Goal: Find specific page/section: Find specific page/section

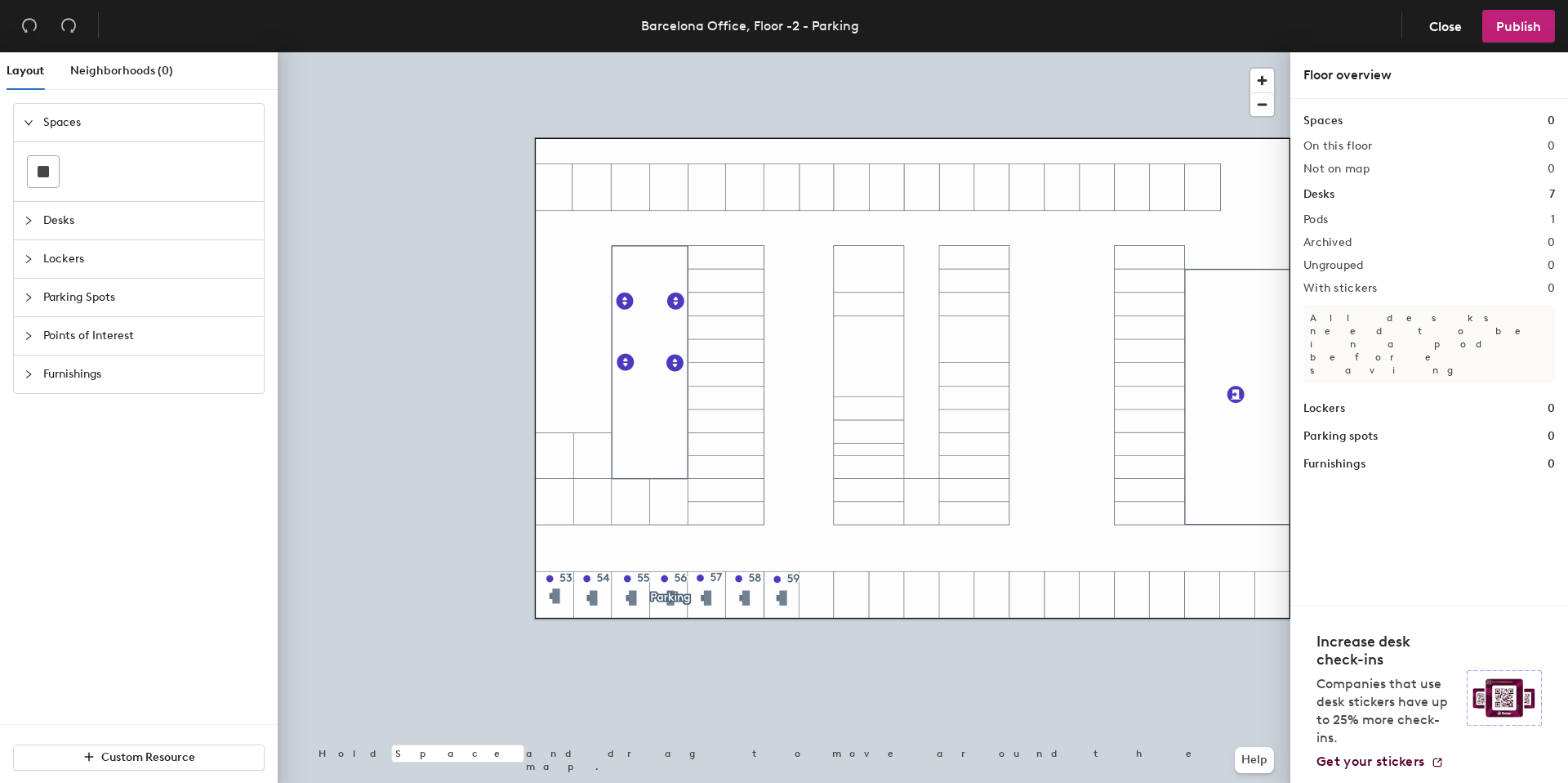
click at [437, 52] on div at bounding box center [784, 52] width 1013 height 0
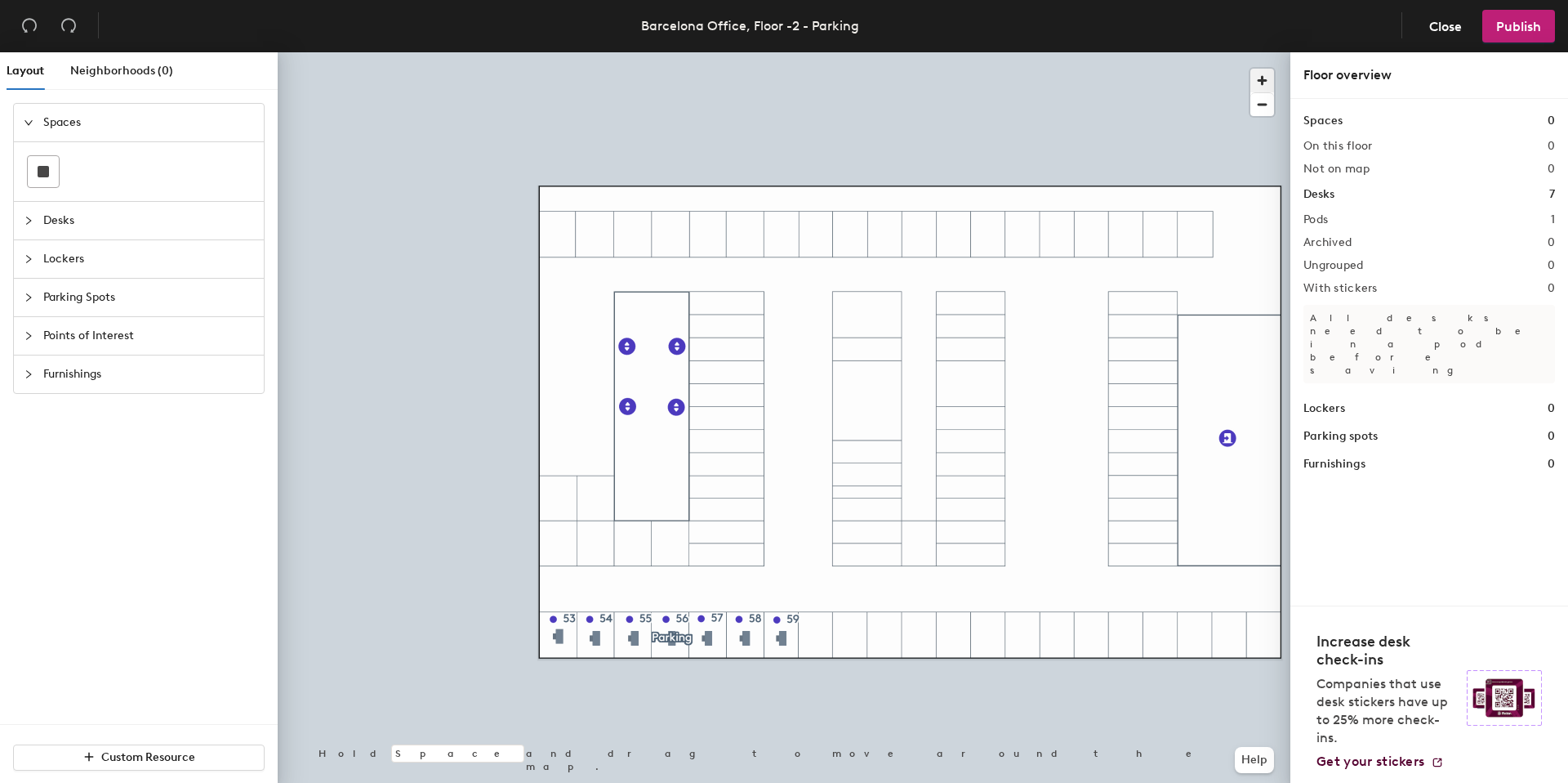
click at [1258, 80] on span "button" at bounding box center [1262, 81] width 24 height 24
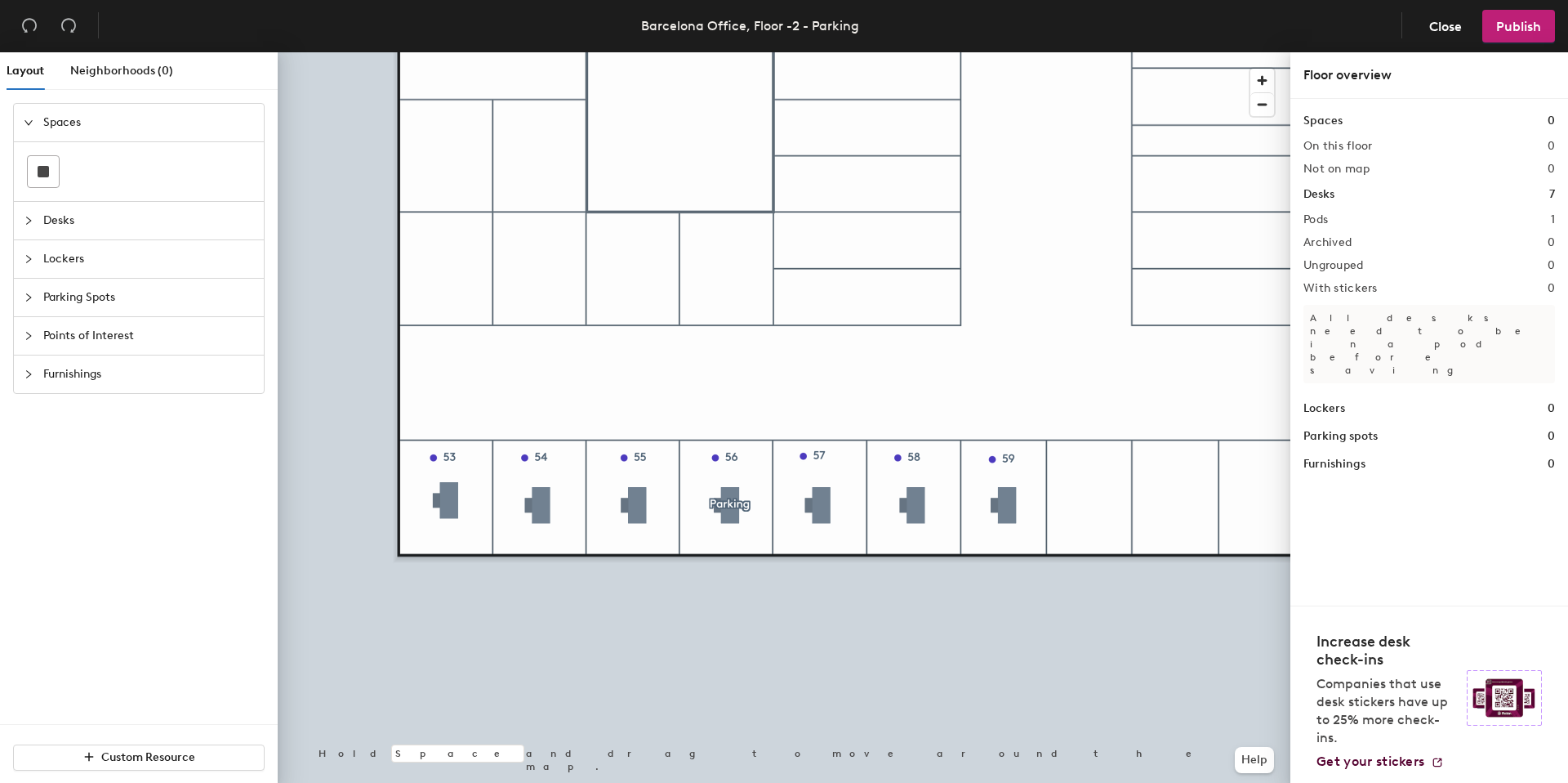
click at [60, 301] on span "Parking Spots" at bounding box center [148, 297] width 211 height 38
click at [80, 290] on icon at bounding box center [79, 287] width 19 height 11
click at [460, 386] on div "Layout Neighborhoods (0) Spaces Desks Lockers Parking Spots Points of Interest …" at bounding box center [784, 420] width 1568 height 737
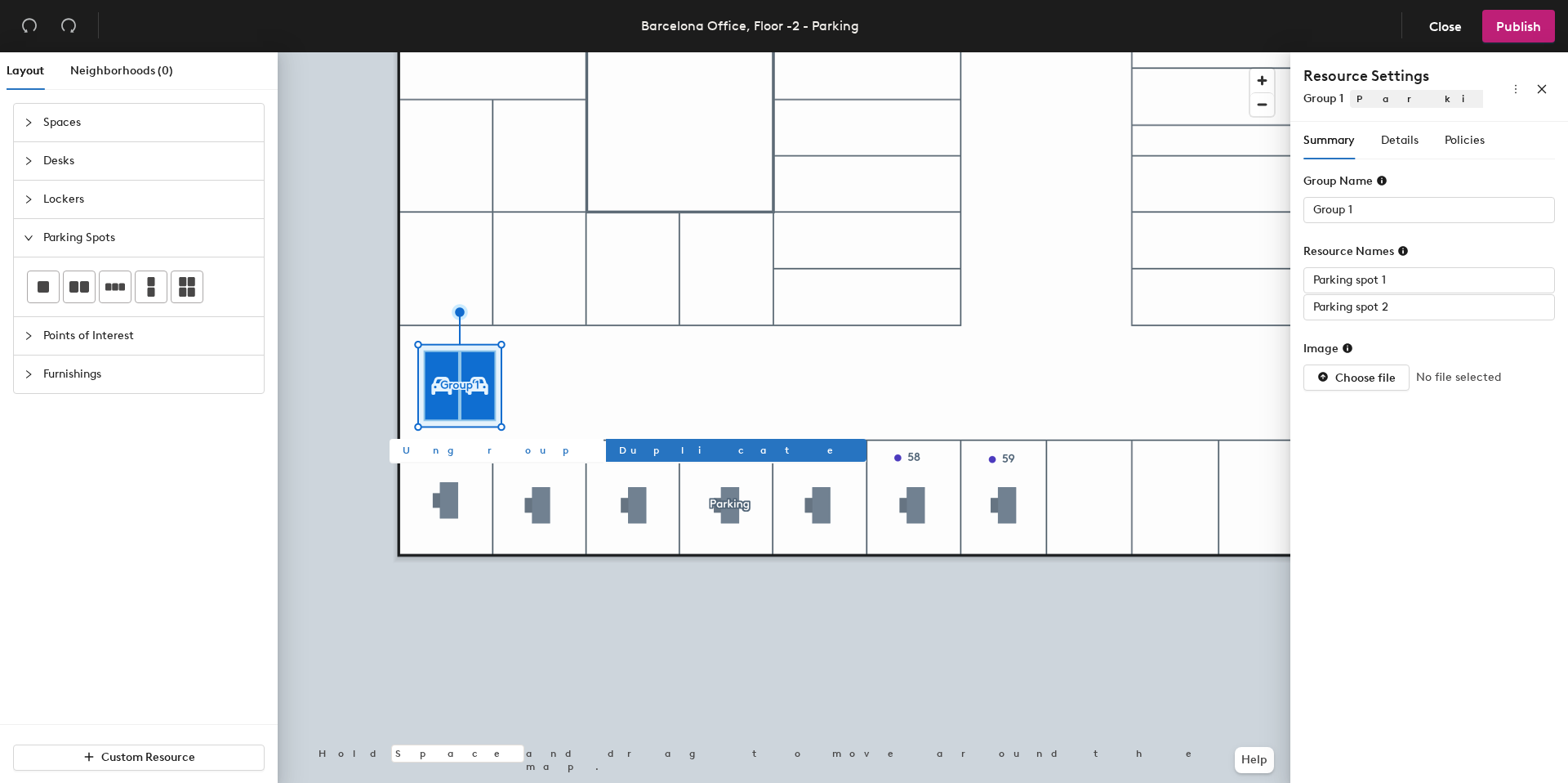
click at [432, 452] on span "Ungroup" at bounding box center [496, 451] width 188 height 15
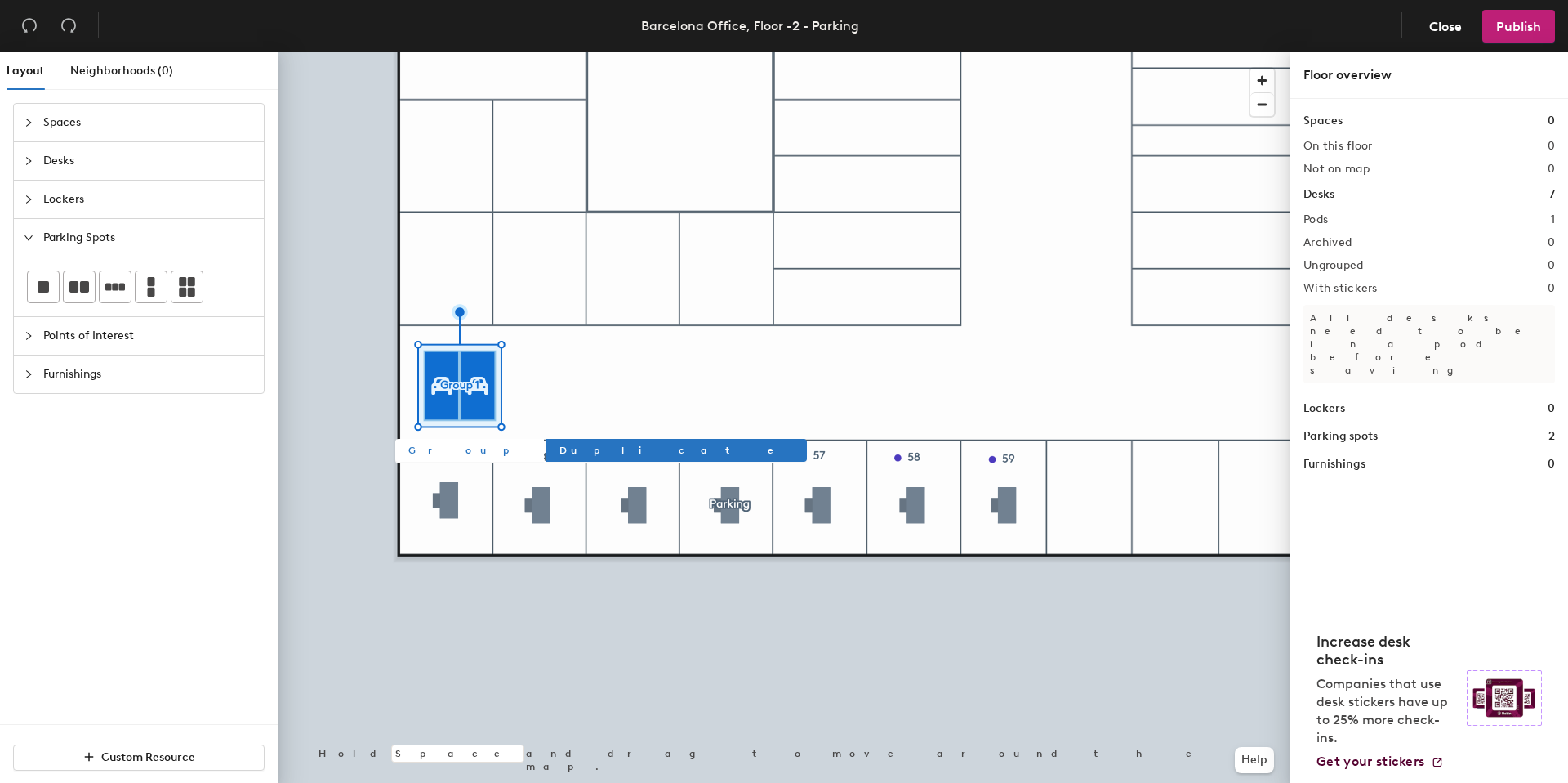
click at [368, 52] on div at bounding box center [784, 52] width 1013 height 0
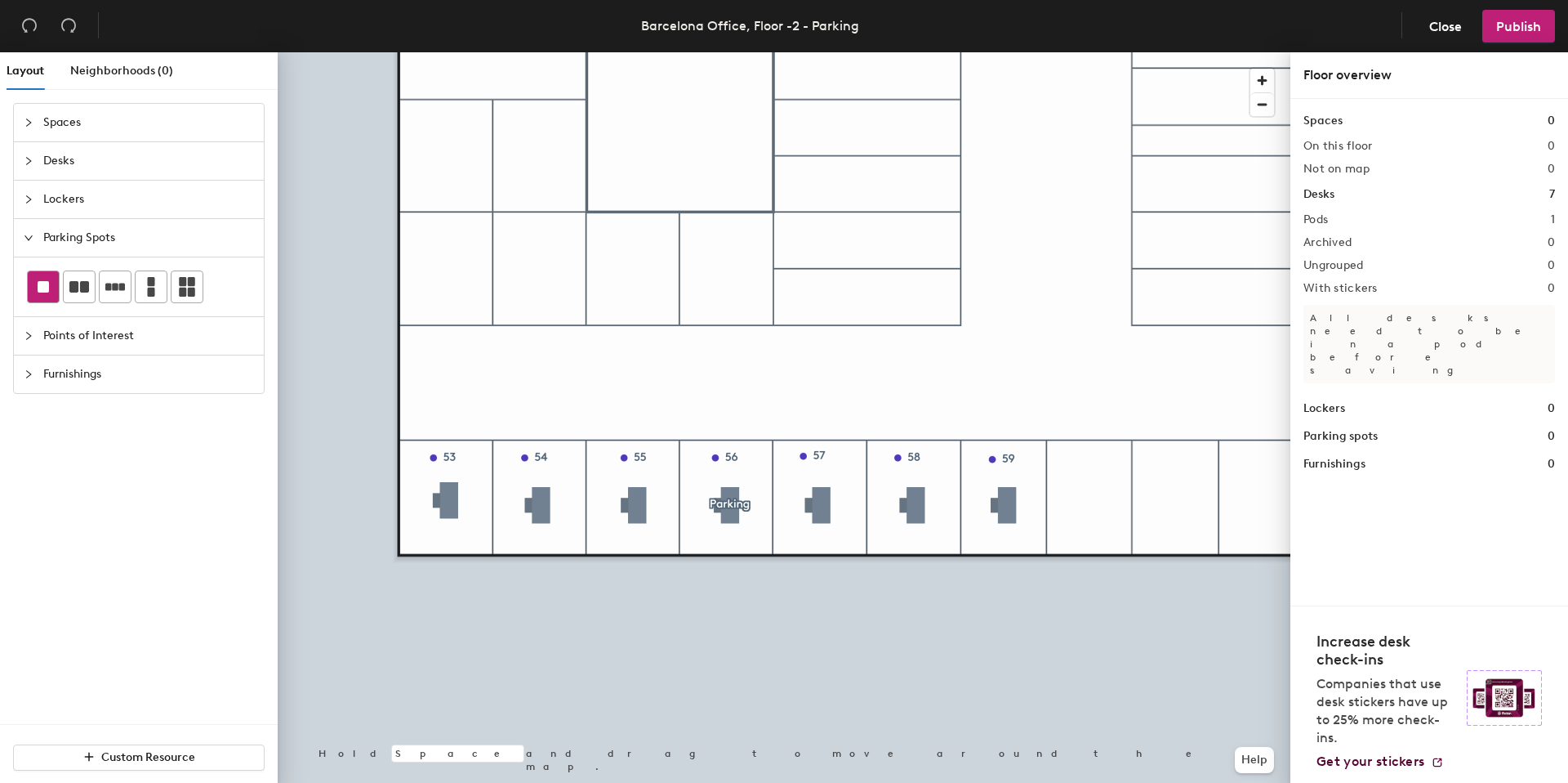
click at [42, 288] on rect at bounding box center [43, 287] width 11 height 11
click at [61, 432] on div "Spaces Desks Lockers Parking Spots Points of Interest Furnishings" at bounding box center [138, 413] width 277 height 621
click at [452, 52] on div at bounding box center [784, 52] width 1013 height 0
